Goal: Task Accomplishment & Management: Complete application form

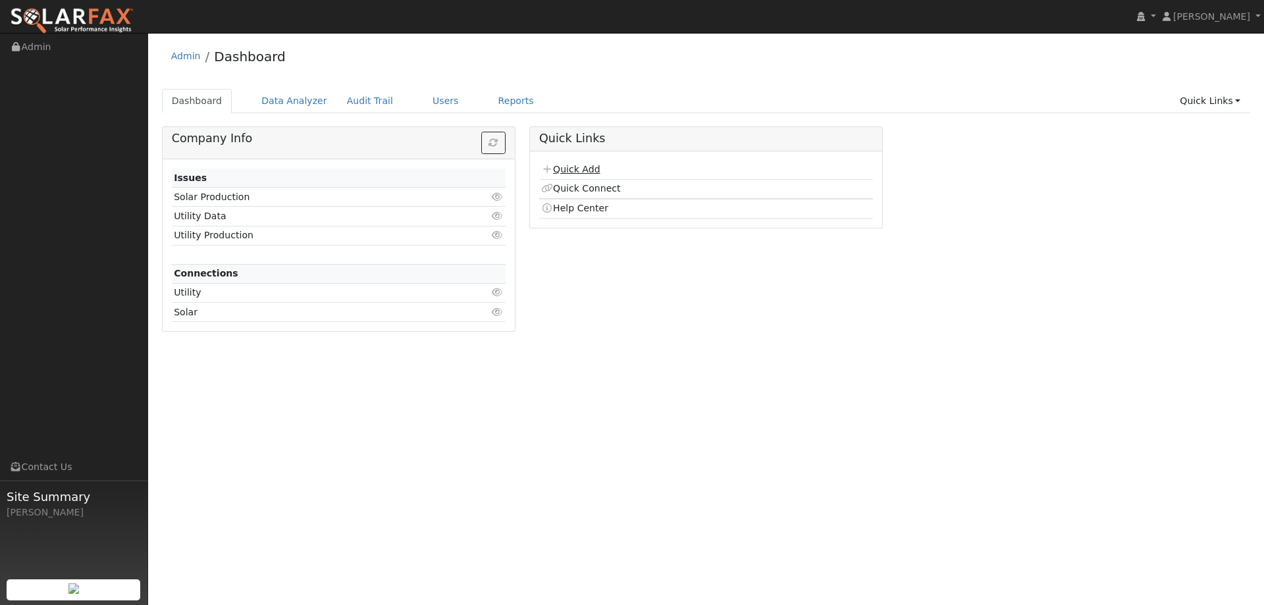
click at [571, 166] on link "Quick Add" at bounding box center [570, 169] width 59 height 11
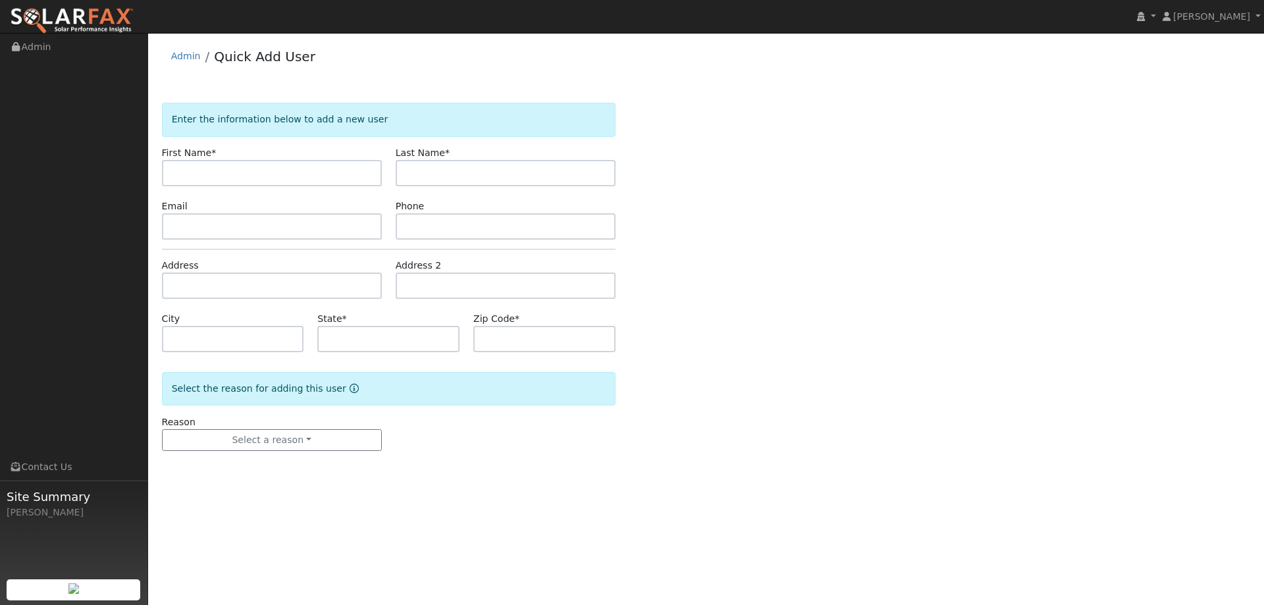
click at [356, 173] on input "text" at bounding box center [272, 173] width 220 height 26
type input "Dave"
click at [593, 171] on input "text" at bounding box center [506, 173] width 220 height 26
type input "Richardson"
click at [346, 226] on input "text" at bounding box center [272, 226] width 220 height 26
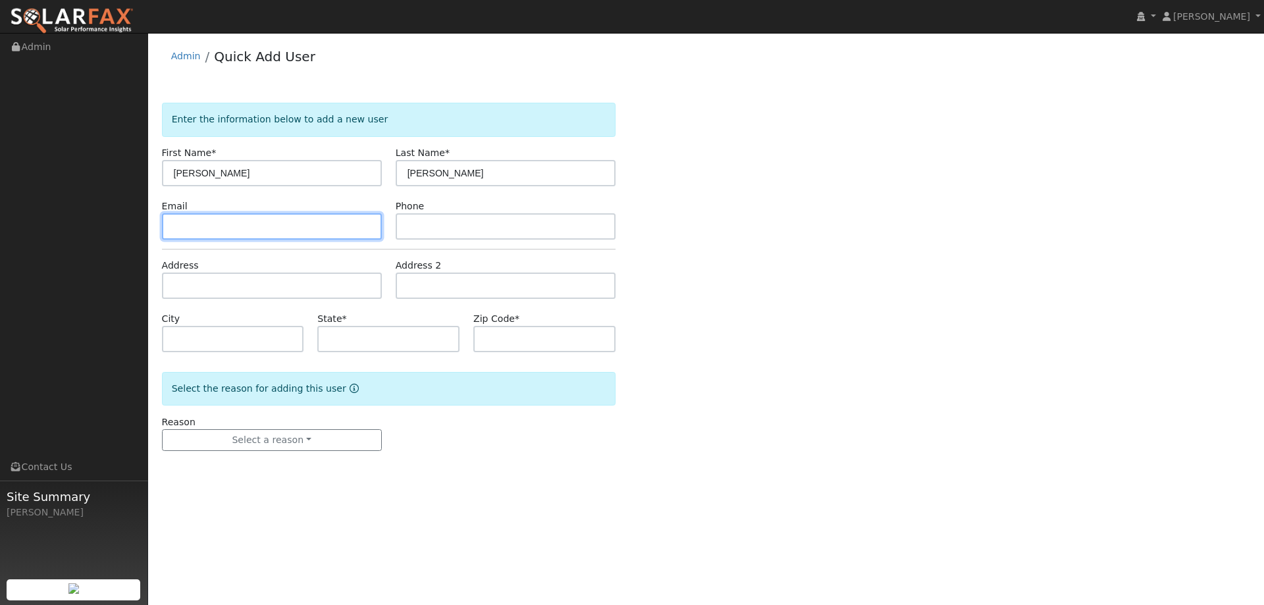
click at [263, 236] on input "text" at bounding box center [272, 226] width 220 height 26
paste input "davidrichardson48@gmail.com"
type input "davidrichardson48@gmail.com"
click at [532, 239] on form "Enter the information below to add a new user First Name * Dave Last Name * Ric…" at bounding box center [389, 290] width 454 height 375
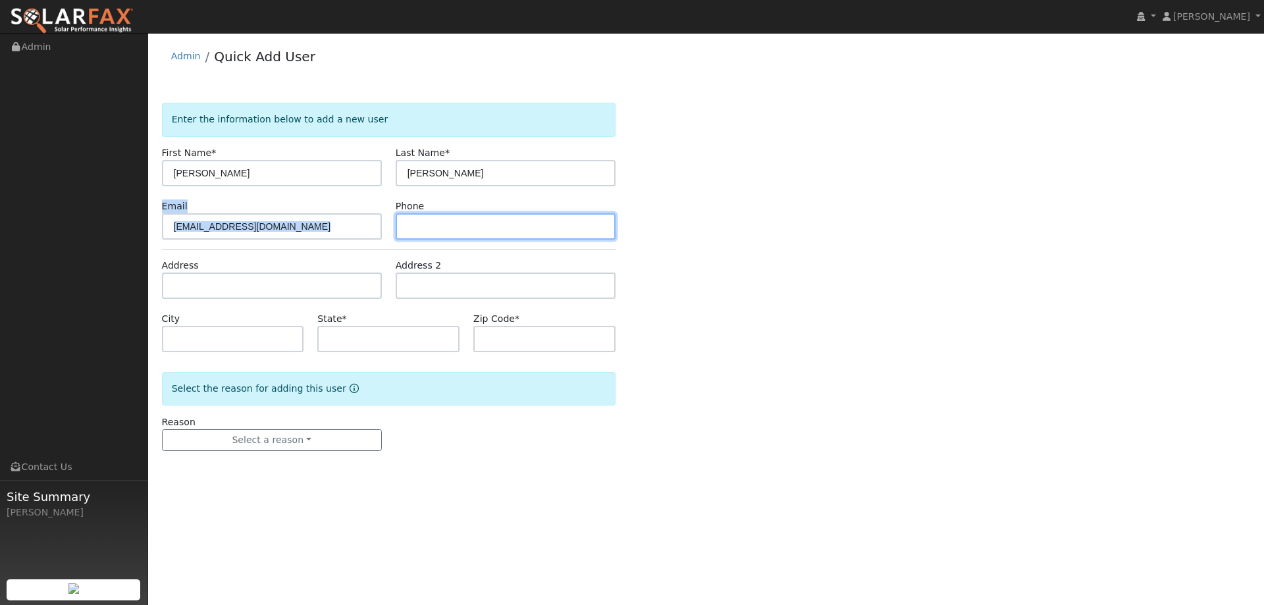
click at [537, 218] on input "text" at bounding box center [506, 226] width 220 height 26
paste input "(707) 317-3832"
type input "(707) 317-3832"
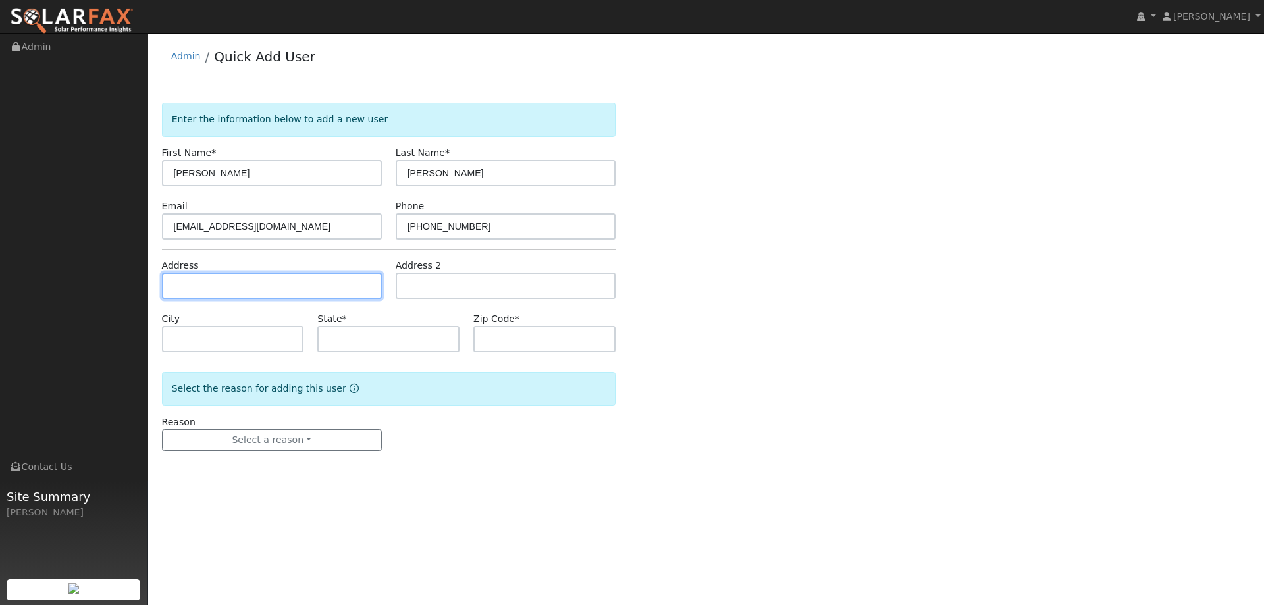
drag, startPoint x: 226, startPoint y: 282, endPoint x: 227, endPoint y: 275, distance: 6.7
click at [226, 281] on input "text" at bounding box center [272, 286] width 220 height 26
paste input "[STREET_ADDRESS]"
type input "509 Wicklow Drive"
type input "Vacaville"
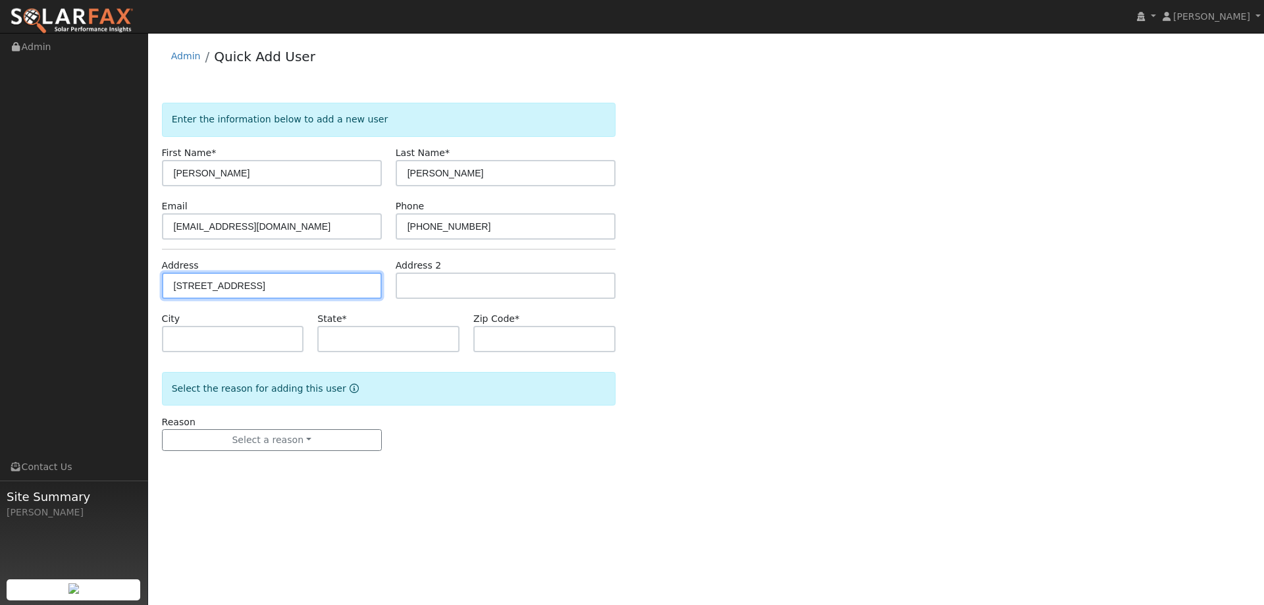
type input "CA"
type input "95688"
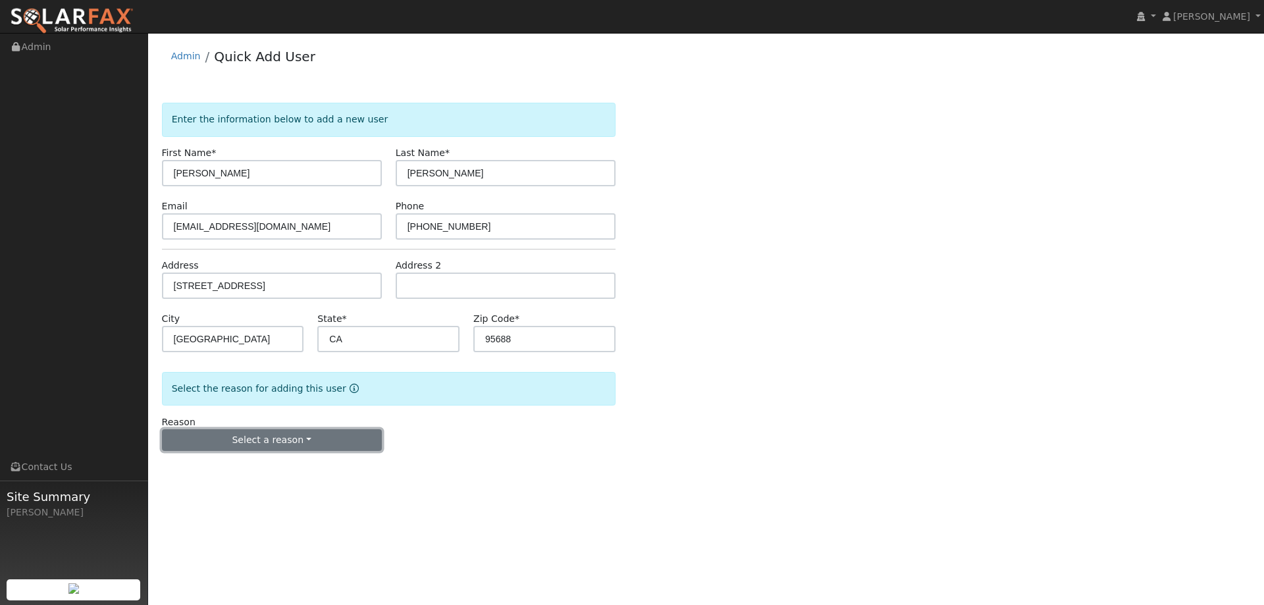
click at [318, 440] on button "Select a reason" at bounding box center [272, 440] width 220 height 22
click at [276, 460] on link "New lead" at bounding box center [236, 467] width 146 height 18
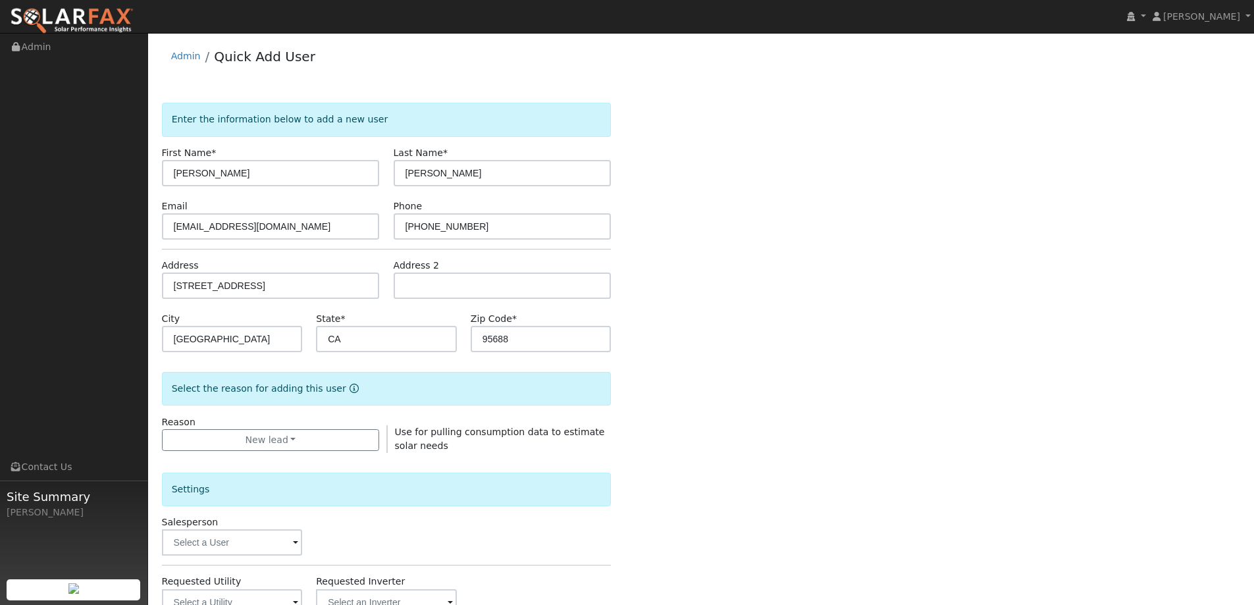
scroll to position [248, 0]
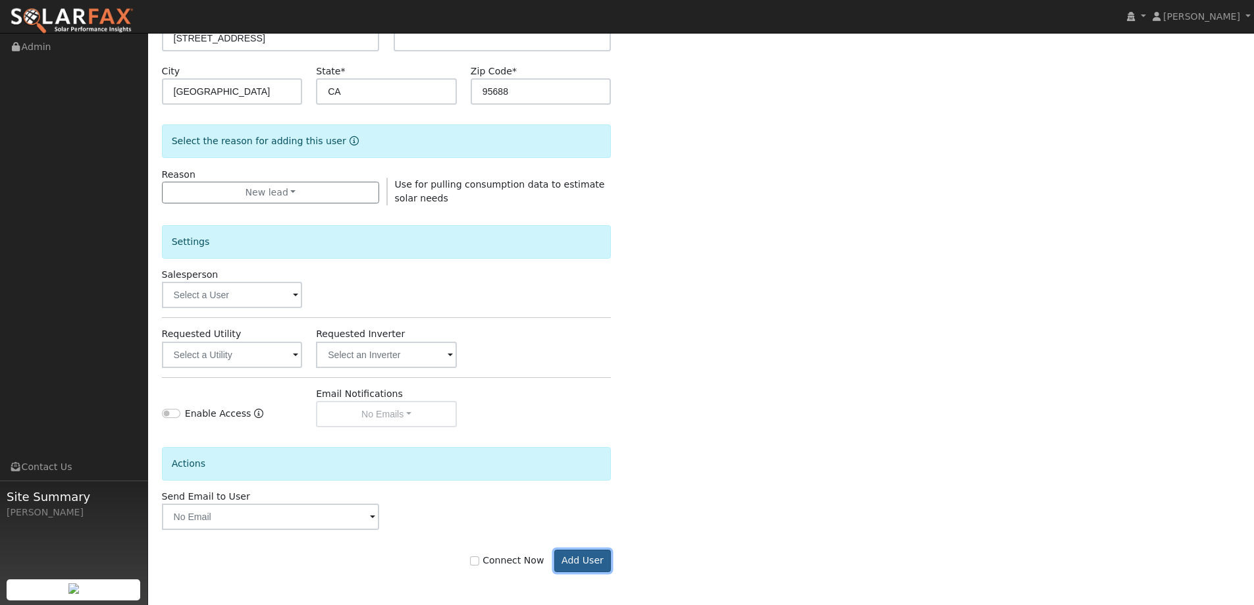
click at [577, 562] on button "Add User" at bounding box center [582, 561] width 57 height 22
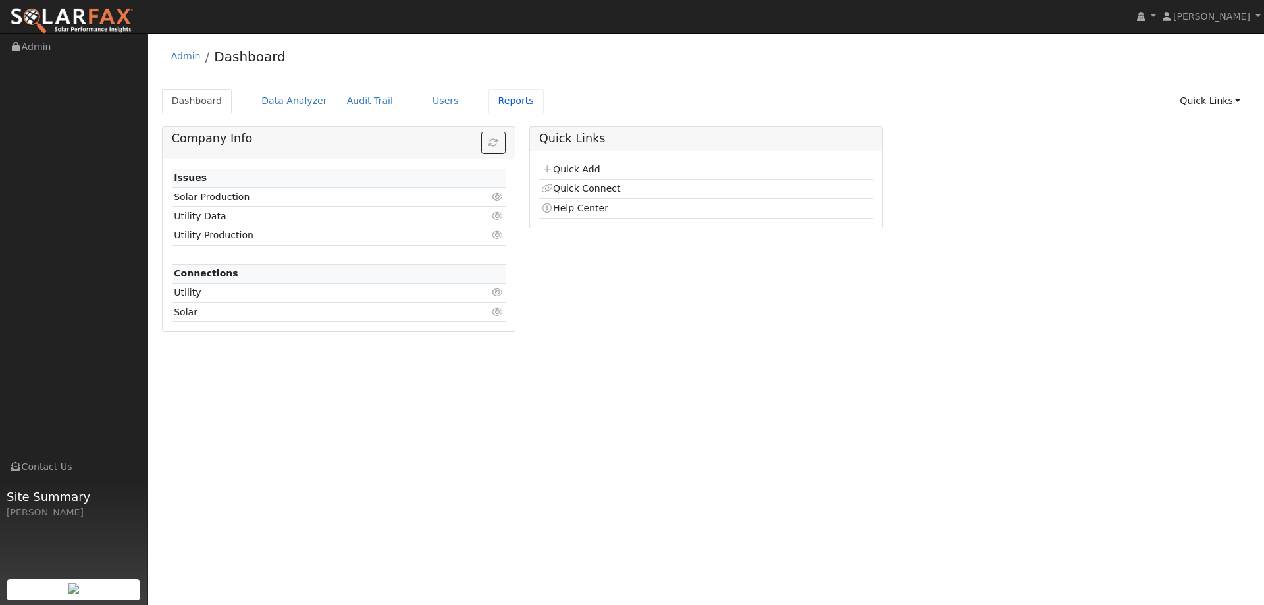
click at [497, 93] on link "Reports" at bounding box center [516, 101] width 55 height 24
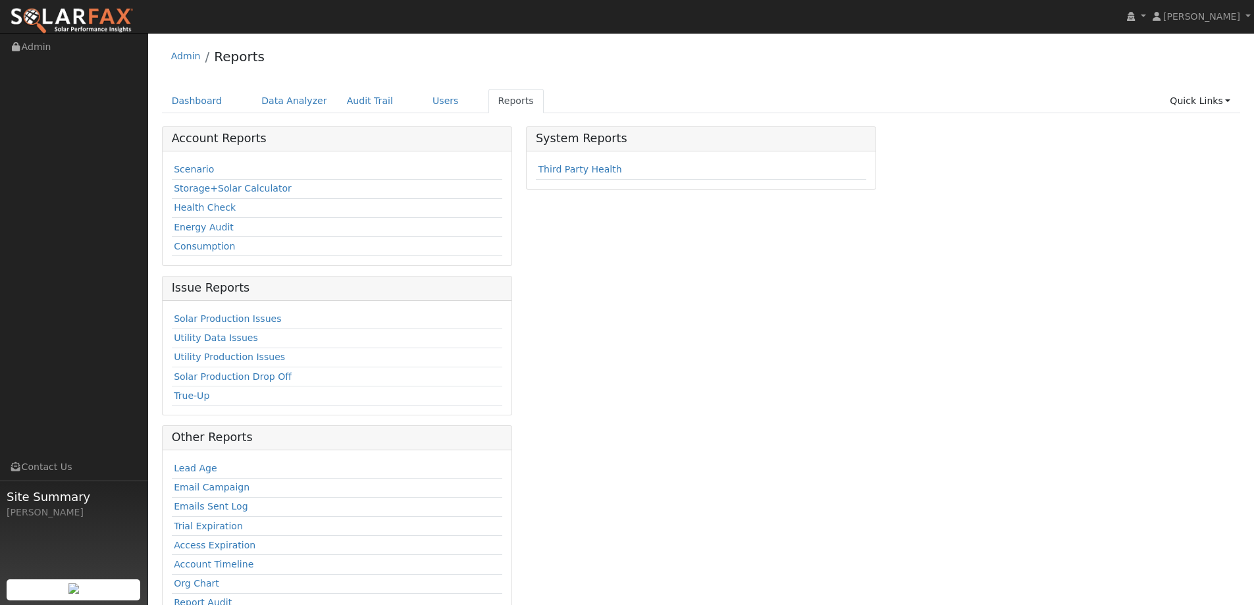
click at [208, 159] on div "Scenario Storage+Solar Calculator Health Check Energy Audit Consumption" at bounding box center [337, 208] width 349 height 115
click at [200, 167] on link "Scenario" at bounding box center [194, 169] width 40 height 11
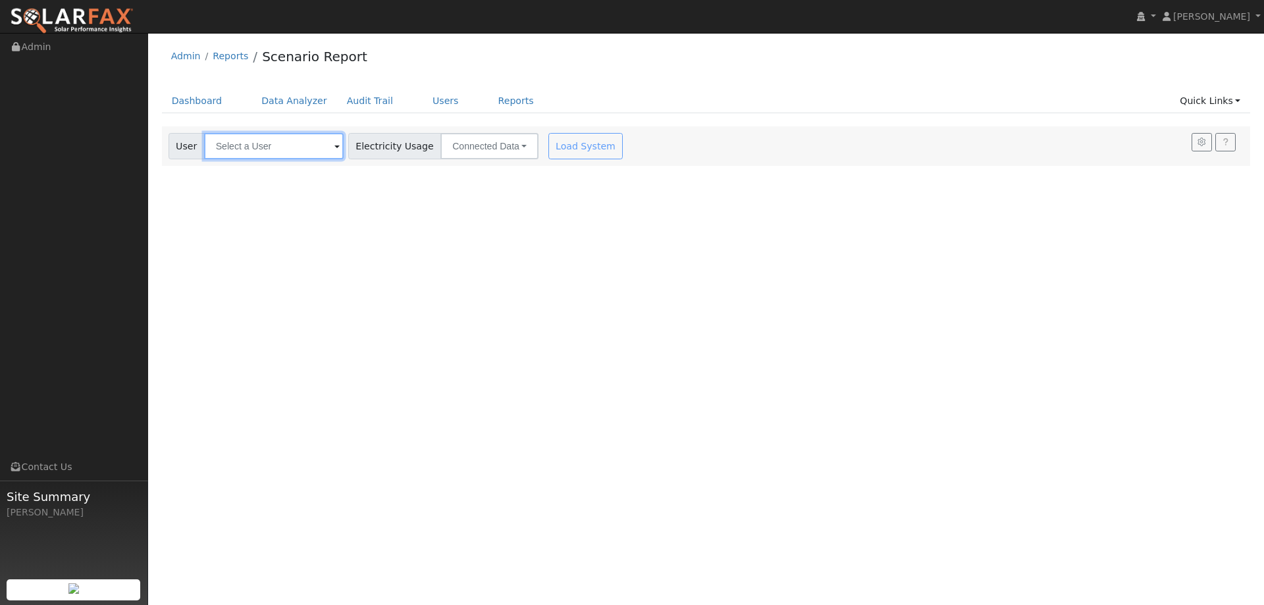
click at [237, 147] on input "text" at bounding box center [274, 146] width 140 height 26
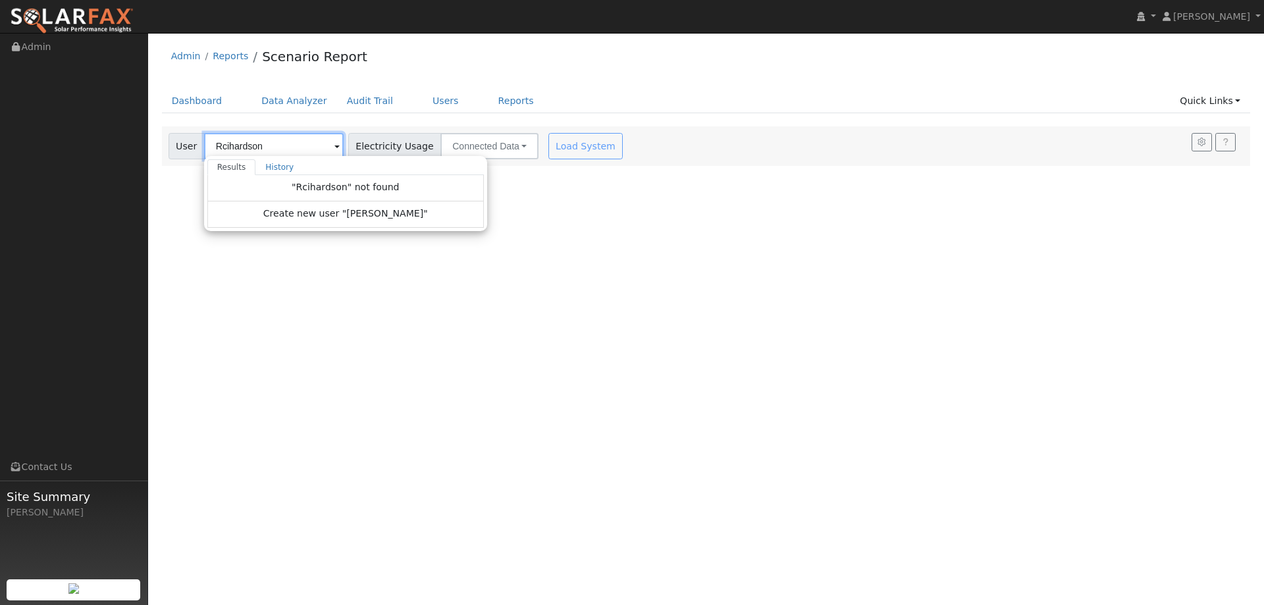
click at [237, 149] on input "Rcihardson" at bounding box center [274, 146] width 140 height 26
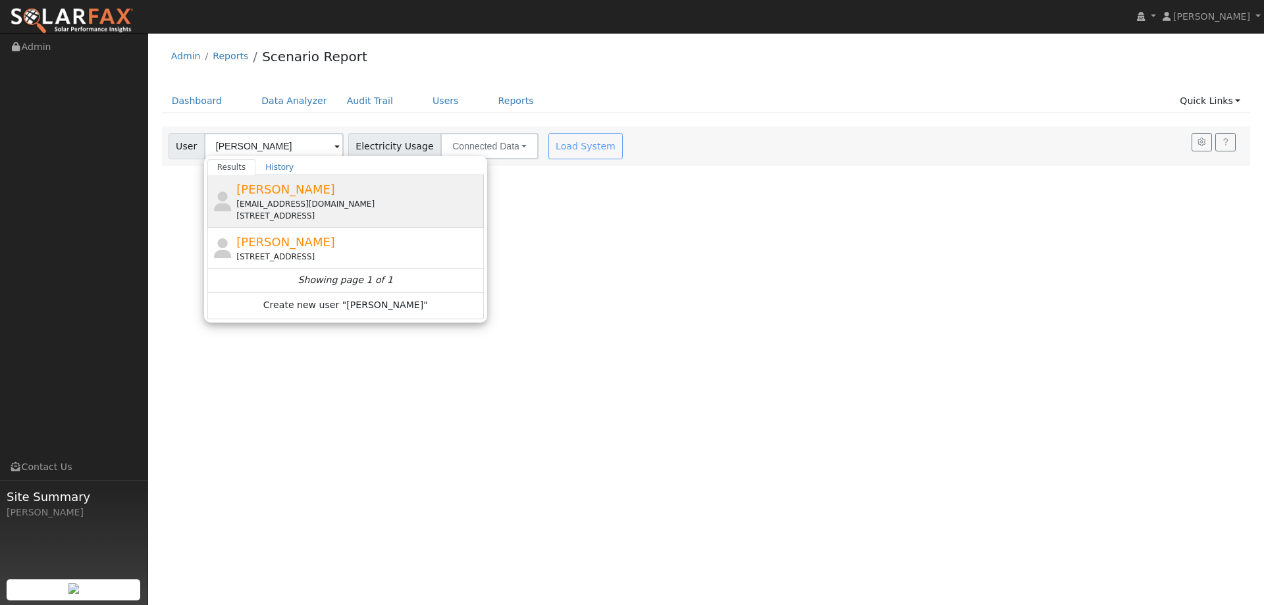
click at [359, 215] on div "509 Wicklow Drive, Vacaville, CA 95688" at bounding box center [358, 216] width 244 height 12
type input "Dave Richardson"
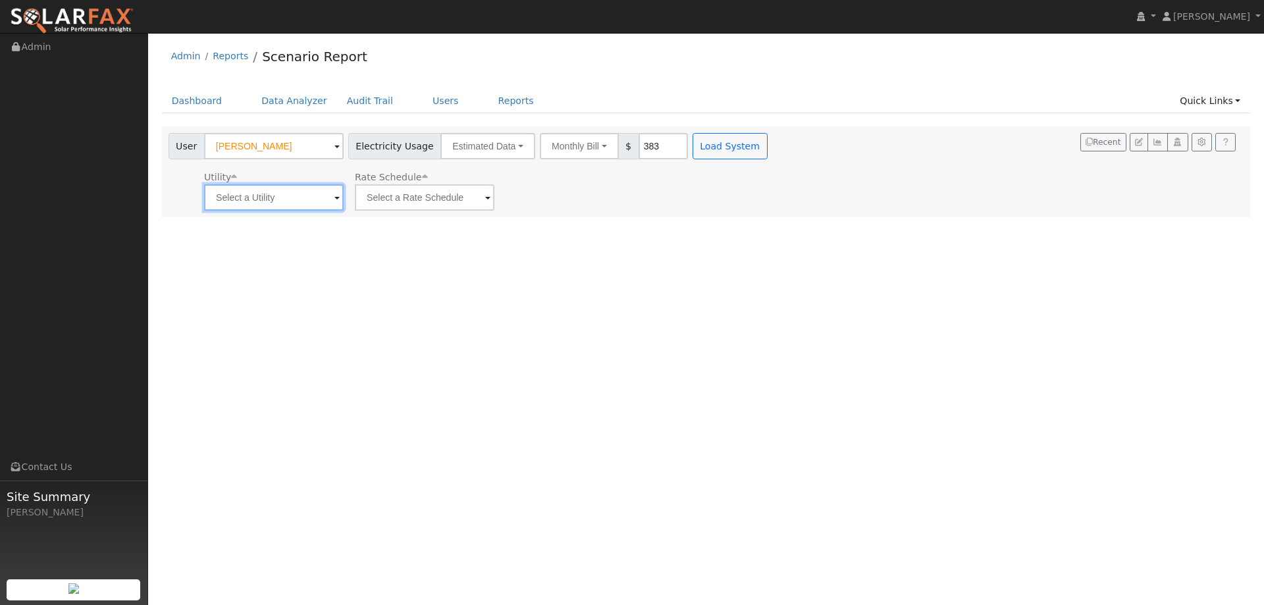
click at [288, 190] on input "text" at bounding box center [274, 197] width 140 height 26
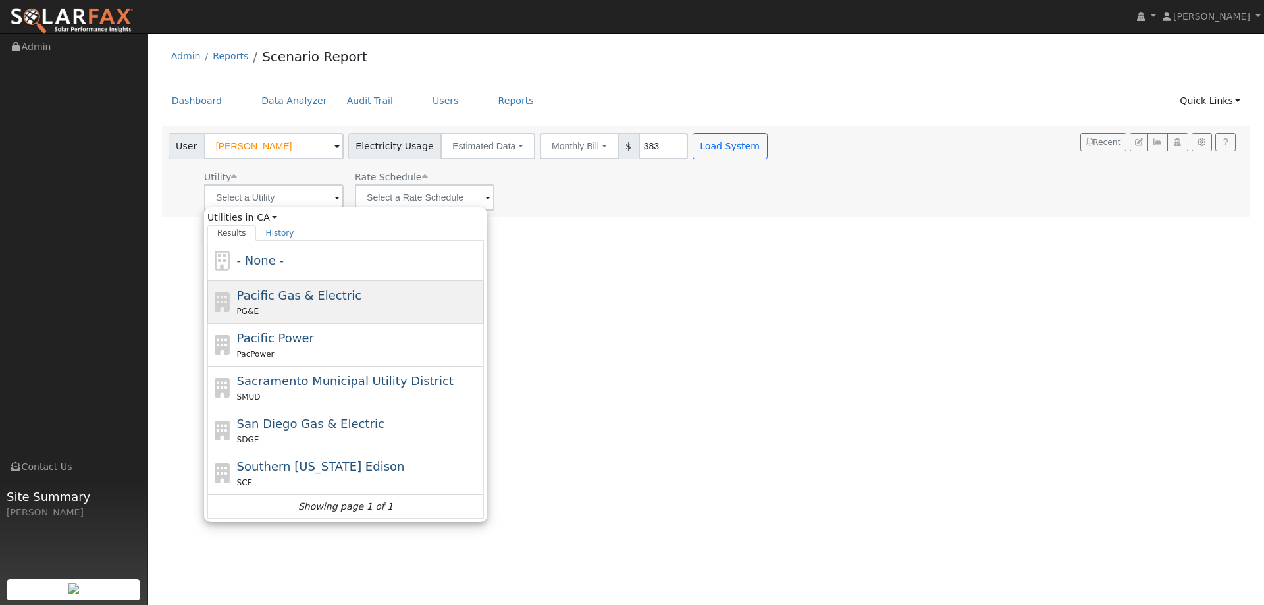
click at [296, 288] on span "Pacific Gas & Electric" at bounding box center [299, 295] width 124 height 14
type input "Pacific Gas & Electric"
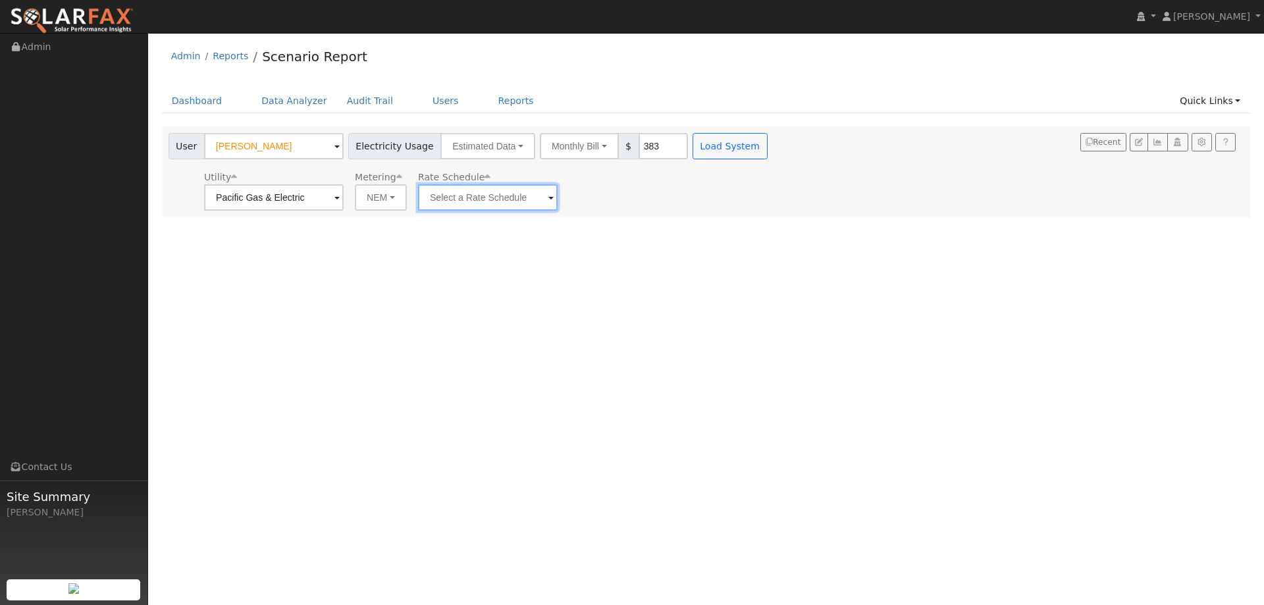
click at [433, 196] on input "text" at bounding box center [488, 197] width 140 height 26
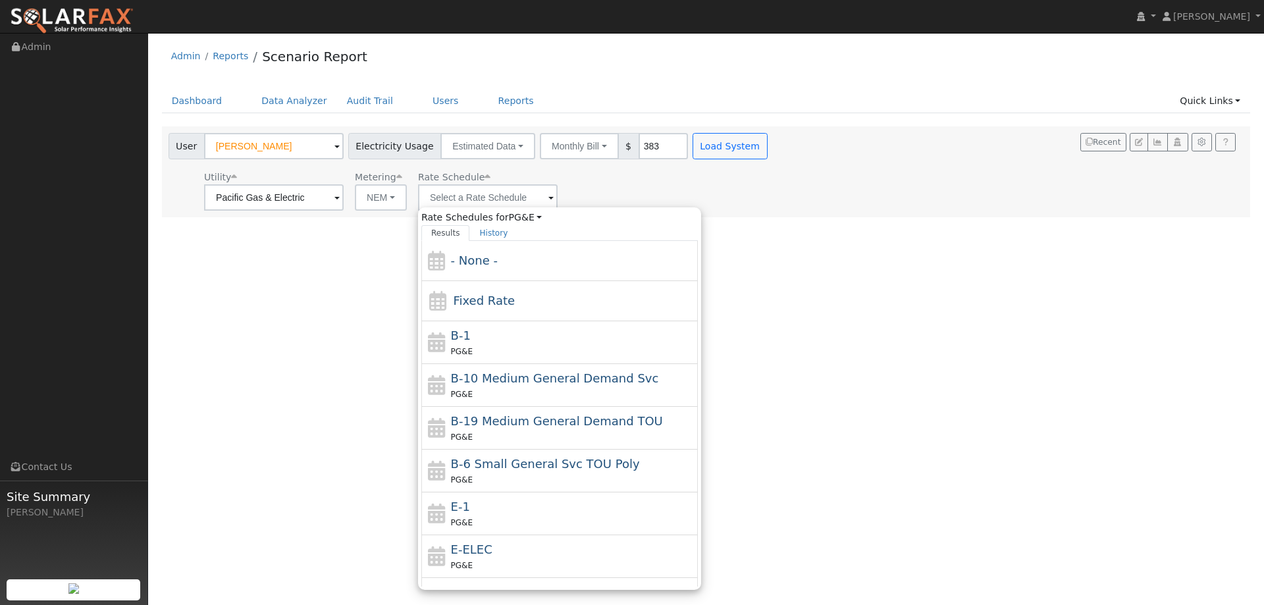
click at [485, 510] on div "E-1 PG&E" at bounding box center [573, 514] width 244 height 32
type input "E-1"
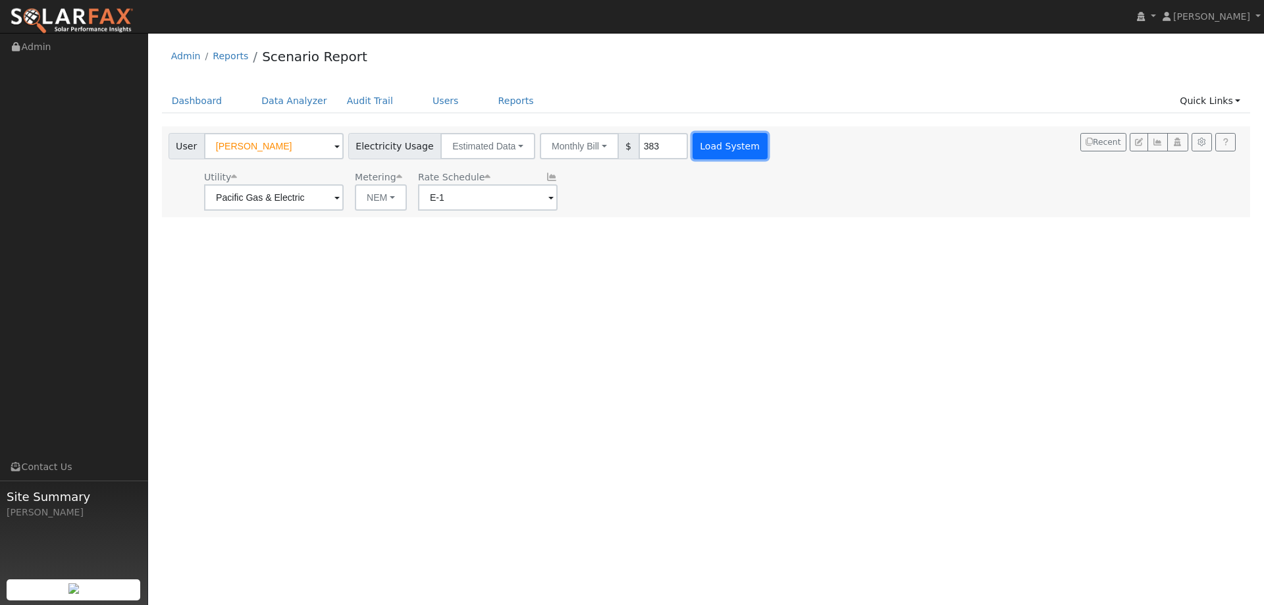
click at [726, 158] on button "Load System" at bounding box center [730, 146] width 75 height 26
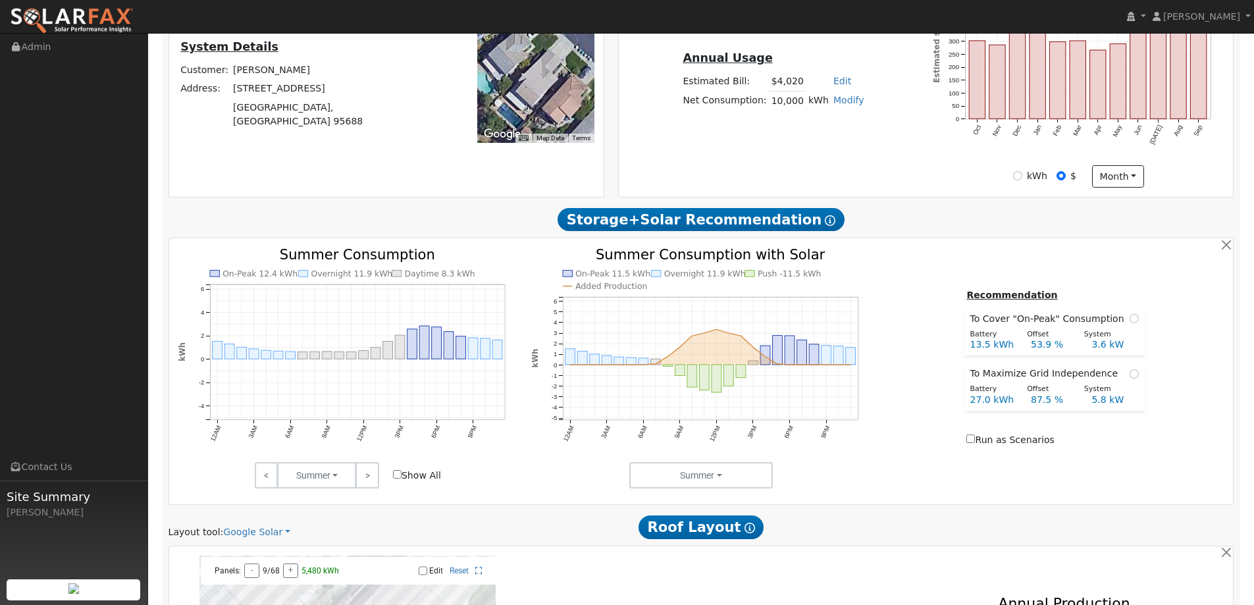
scroll to position [461, 0]
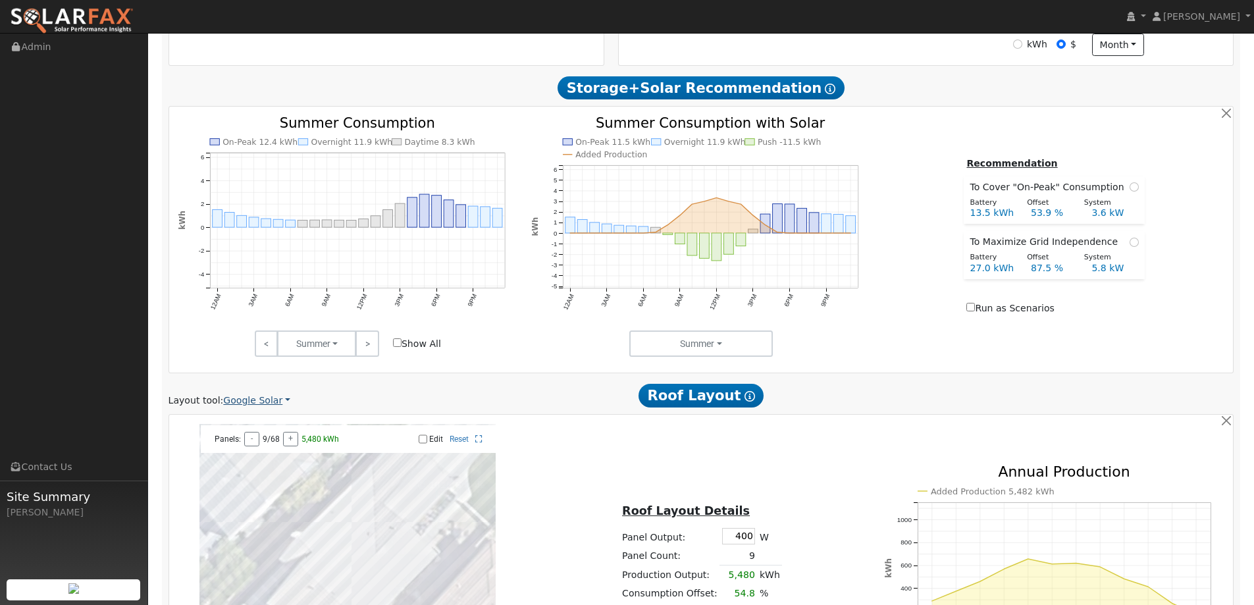
click at [263, 404] on link "Google Solar" at bounding box center [256, 401] width 67 height 14
click at [271, 466] on link "Aurora" at bounding box center [266, 461] width 92 height 18
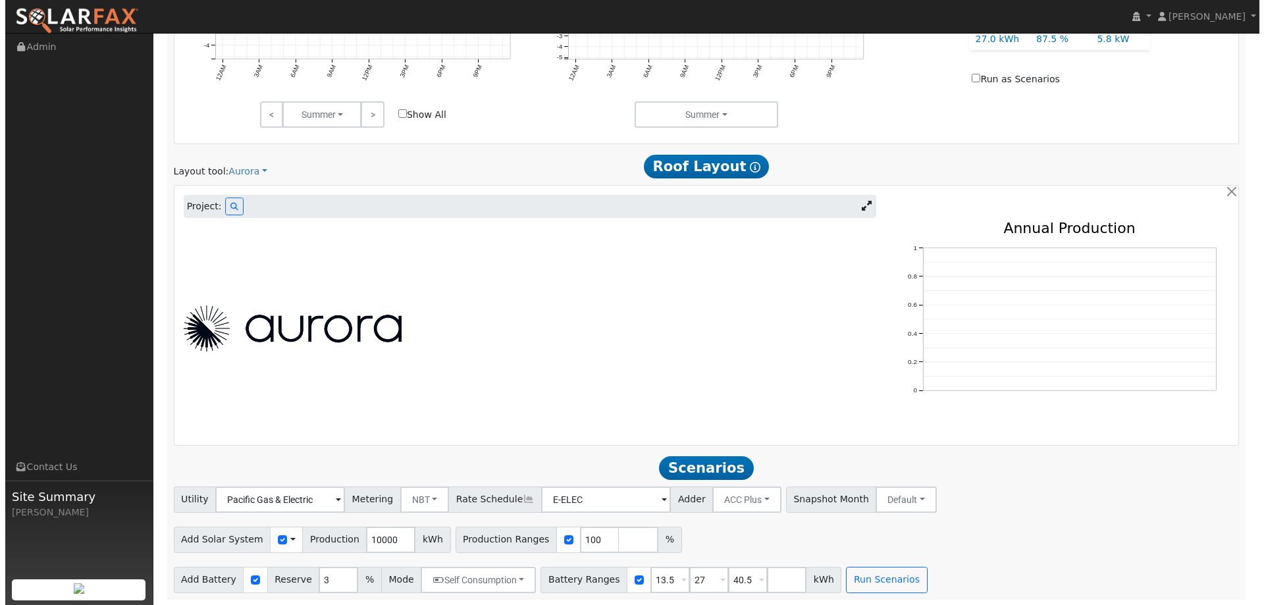
scroll to position [692, 0]
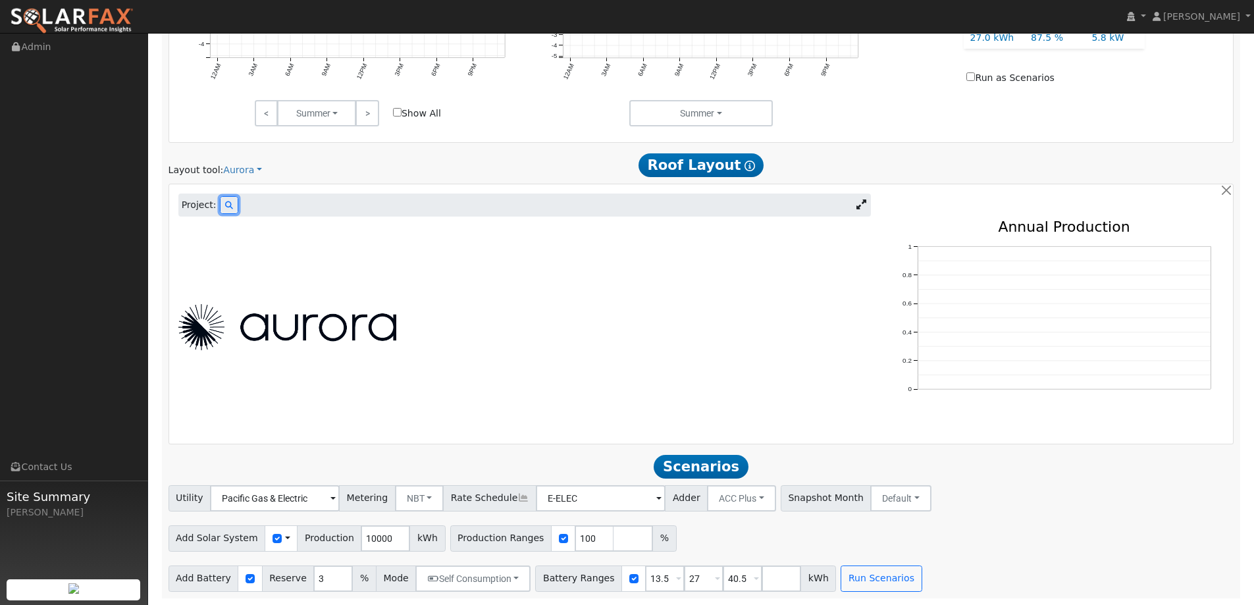
click at [226, 204] on icon at bounding box center [229, 205] width 8 height 8
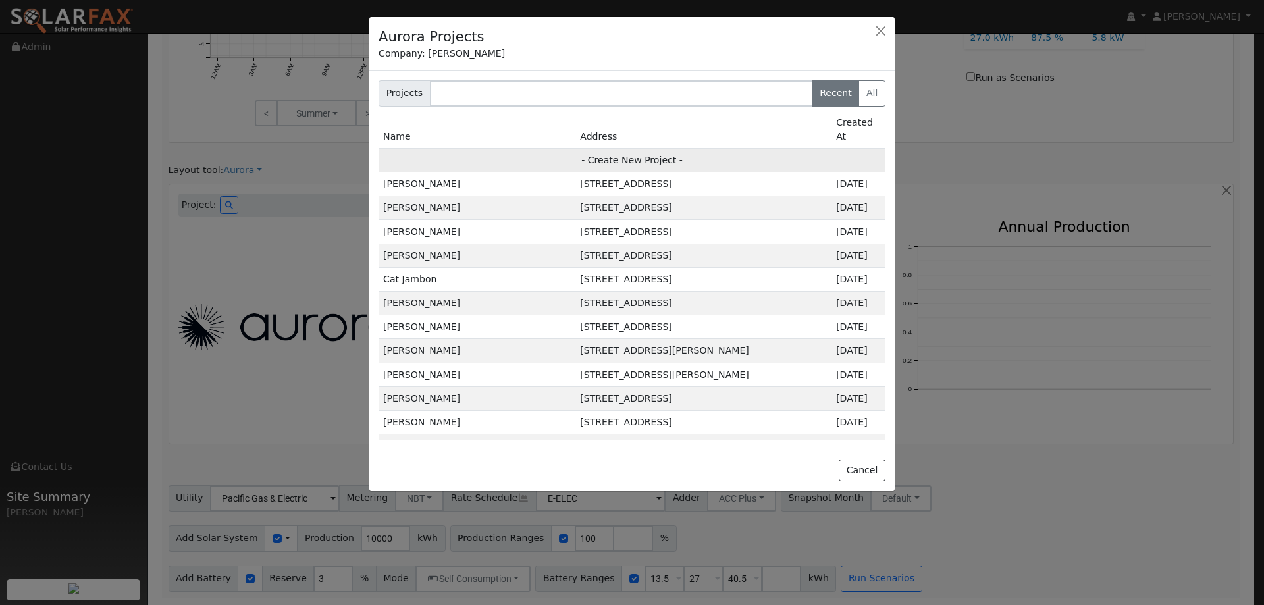
click at [659, 148] on td "- Create New Project -" at bounding box center [632, 160] width 507 height 24
type input "Dave Richardson"
type input "509 Wicklow Drive"
type input "Vacaville"
type input "CA"
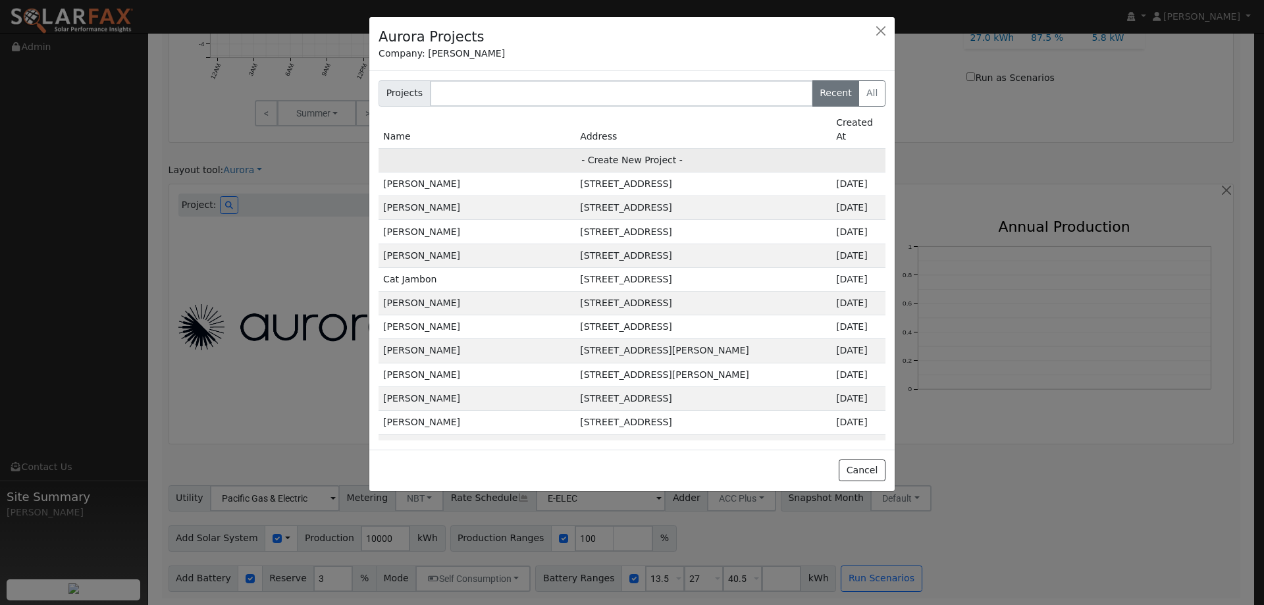
type input "95688"
type input "Design"
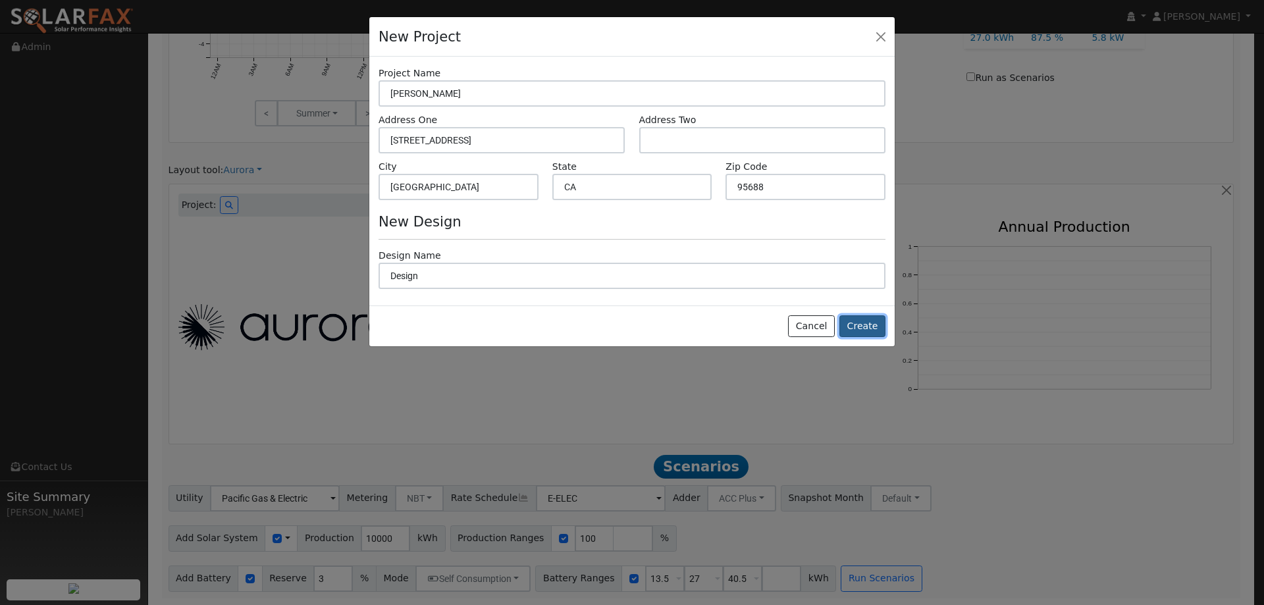
click at [865, 325] on button "Create" at bounding box center [862, 326] width 46 height 22
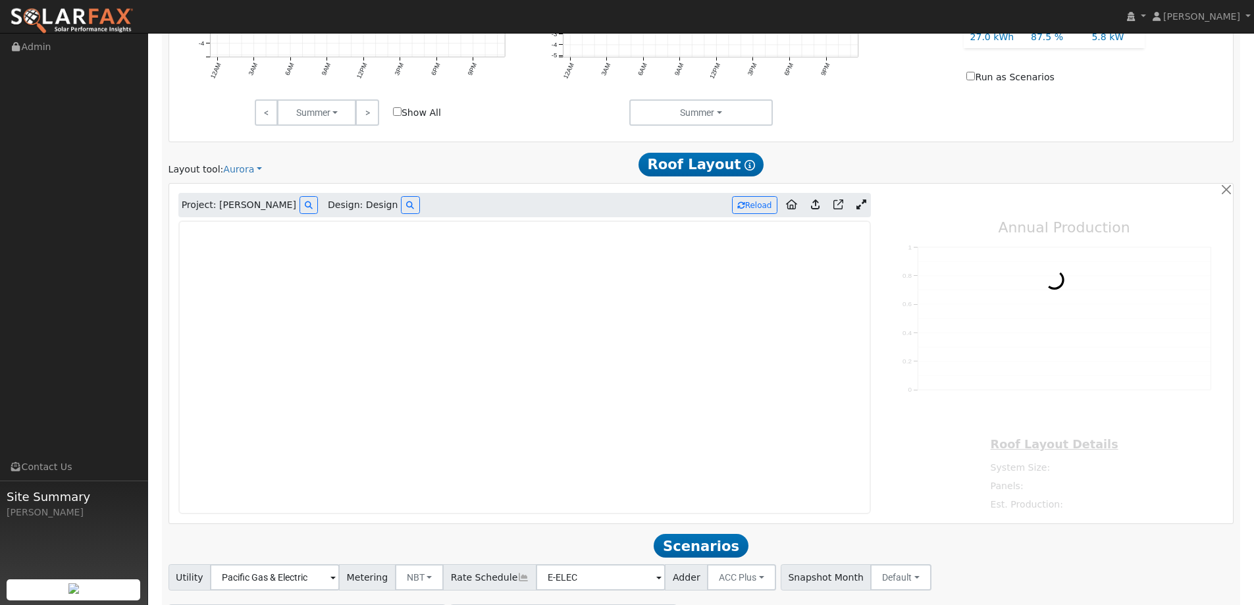
type input "0"
click at [111, 13] on img at bounding box center [72, 21] width 124 height 28
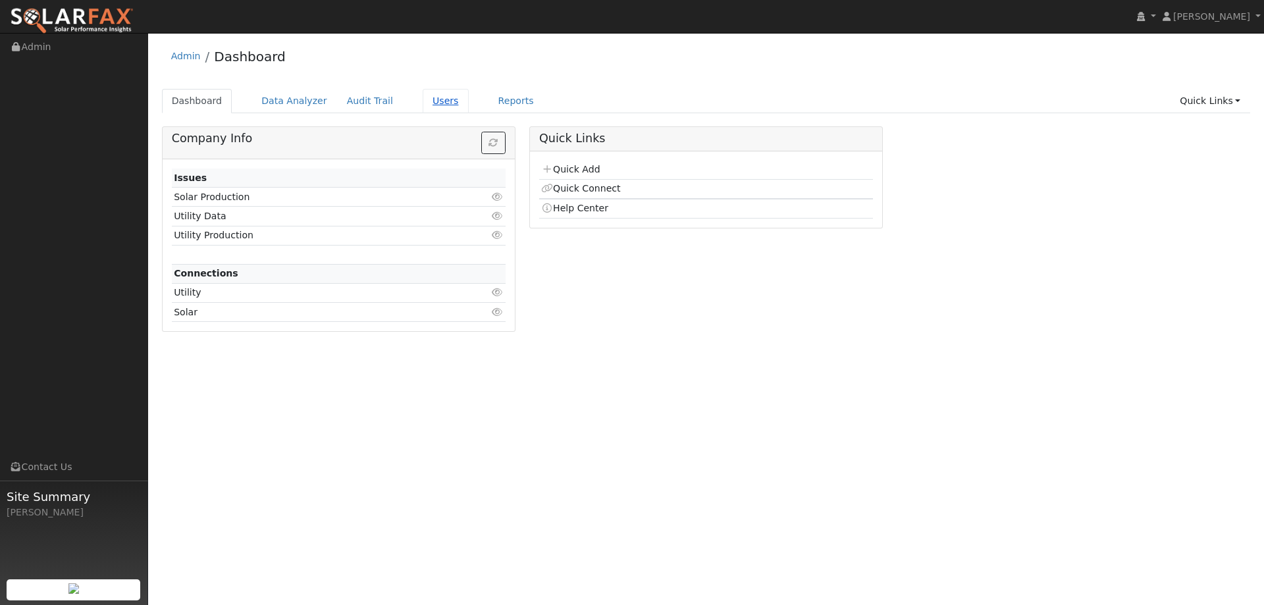
click at [425, 106] on link "Users" at bounding box center [446, 101] width 46 height 24
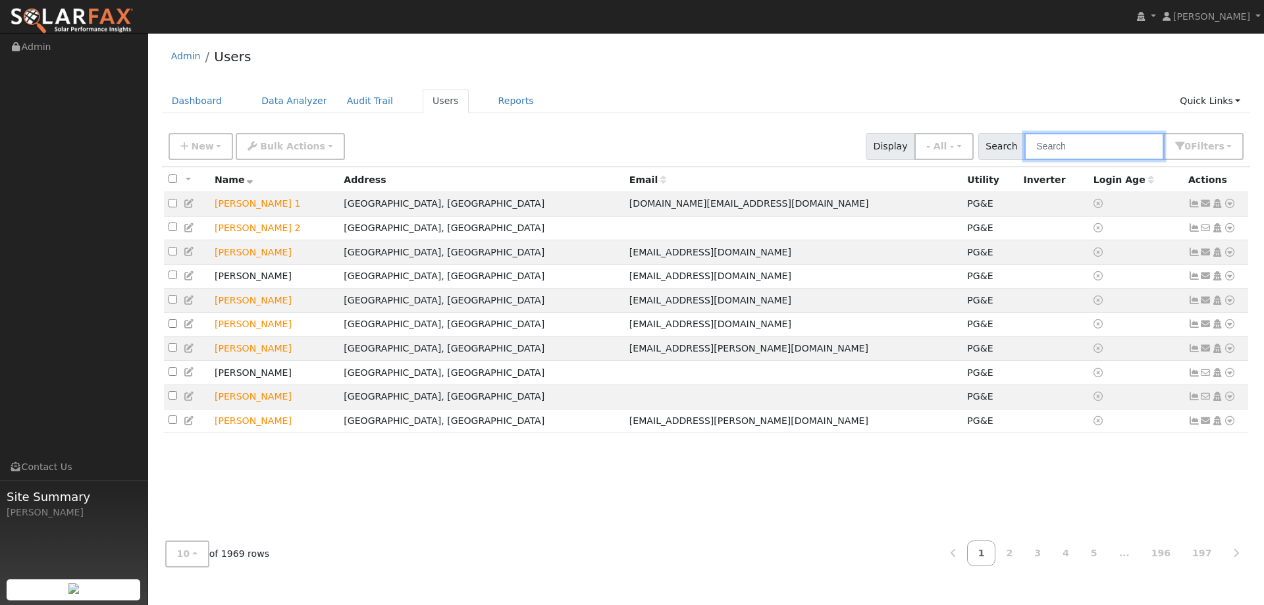
click at [1122, 144] on input "text" at bounding box center [1094, 146] width 140 height 27
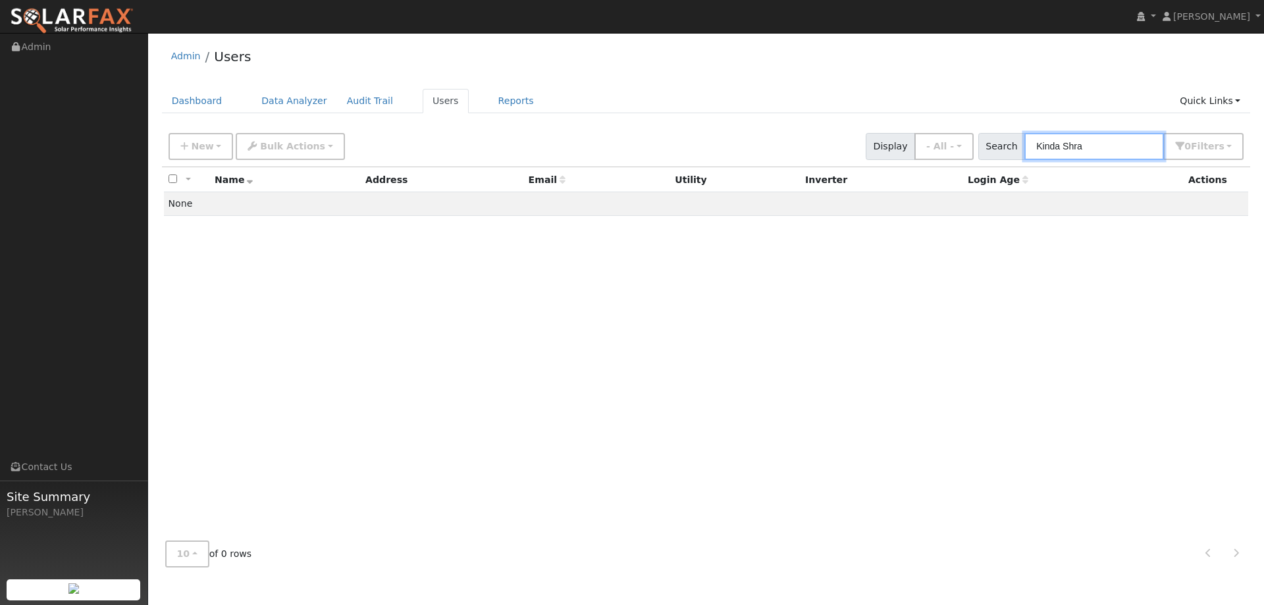
click at [1055, 143] on input "Kinda Shra" at bounding box center [1094, 146] width 140 height 27
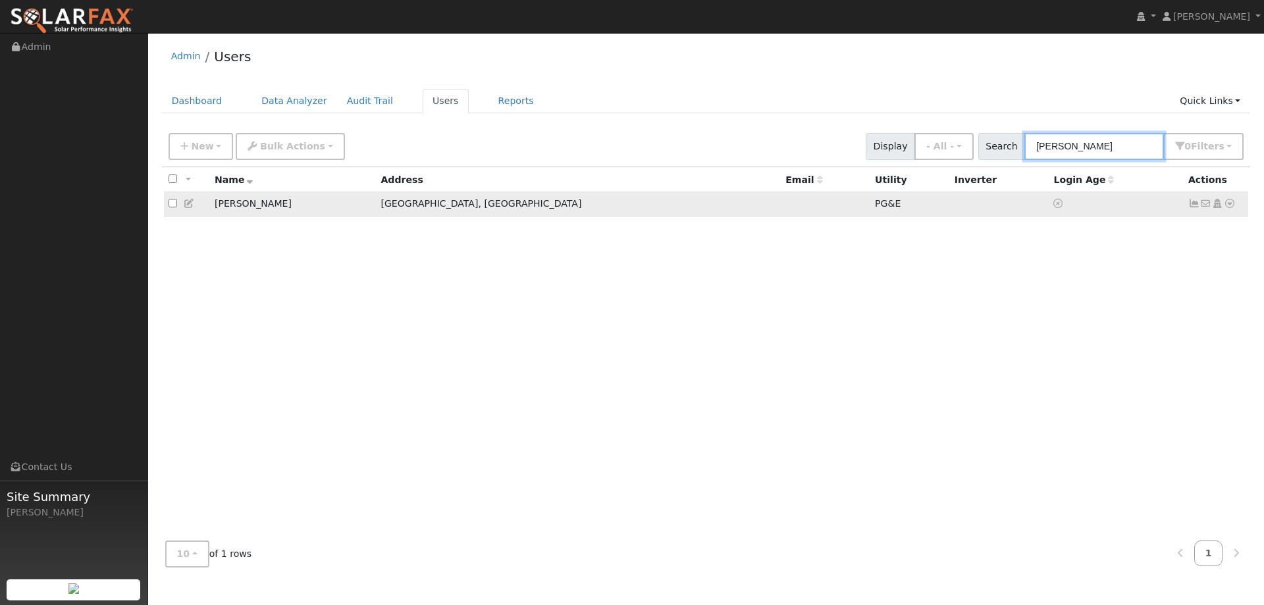
type input "[PERSON_NAME]"
click at [1225, 203] on icon at bounding box center [1230, 203] width 12 height 9
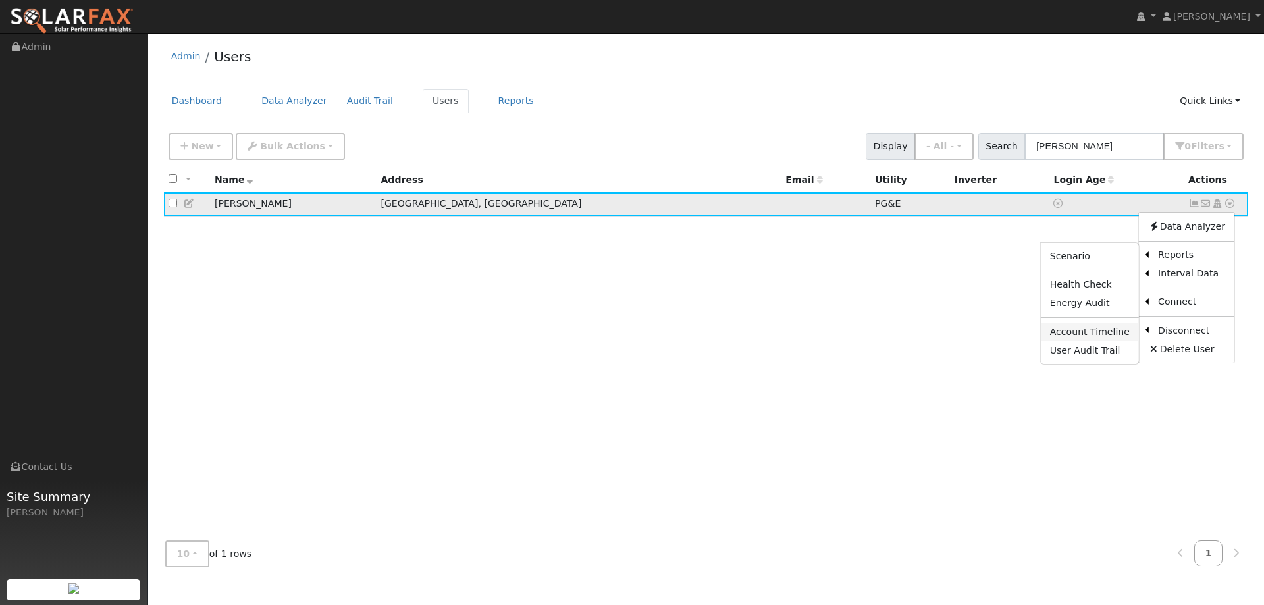
click at [1107, 329] on link "Account Timeline" at bounding box center [1090, 332] width 98 height 18
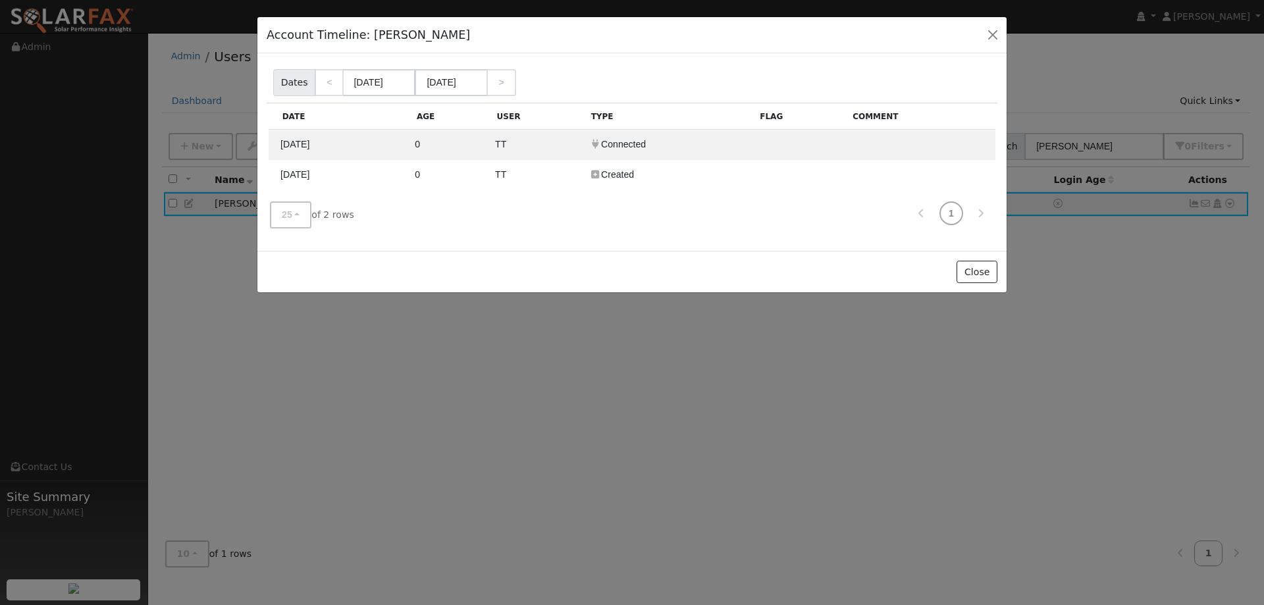
drag, startPoint x: 801, startPoint y: 371, endPoint x: 926, endPoint y: 232, distance: 186.9
click at [799, 367] on div "Account Timeline: [PERSON_NAME] Account Timeline Report Dates < [DATE] [DATE] >…" at bounding box center [632, 302] width 1264 height 605
click at [970, 275] on button "Close" at bounding box center [977, 272] width 40 height 22
